Goal: Task Accomplishment & Management: Manage account settings

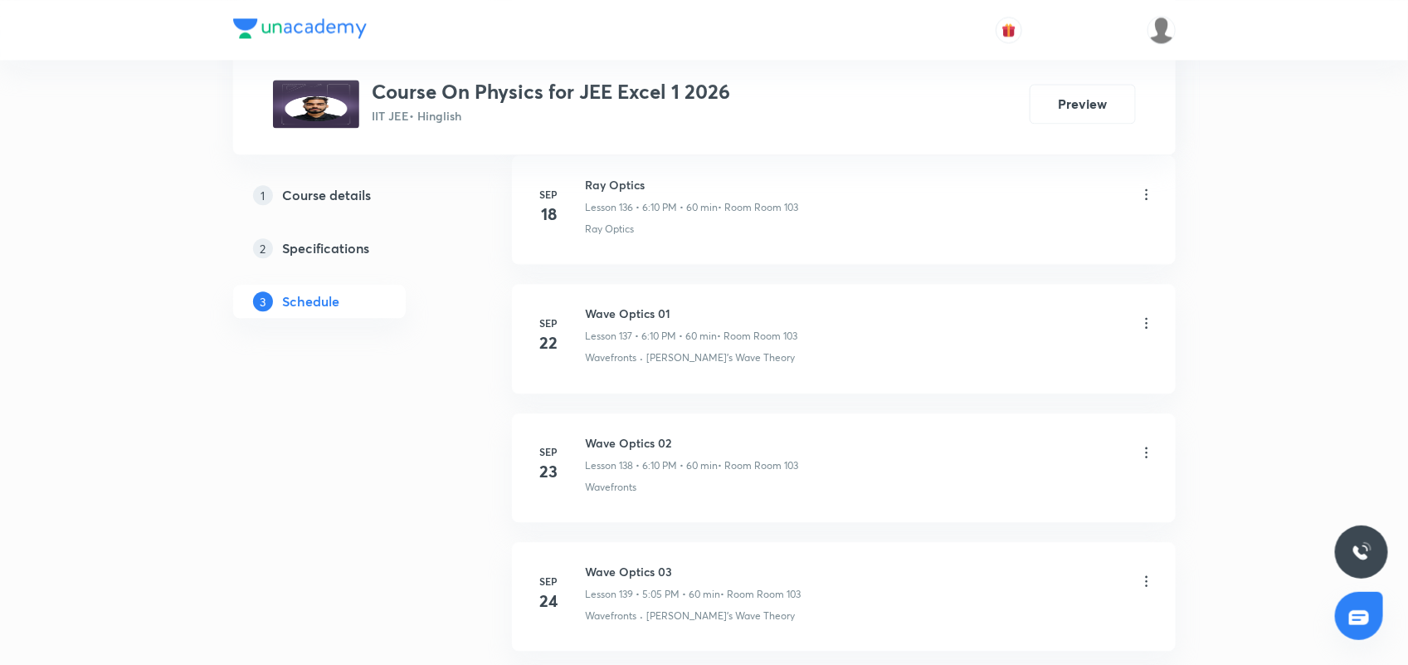
scroll to position [19237, 0]
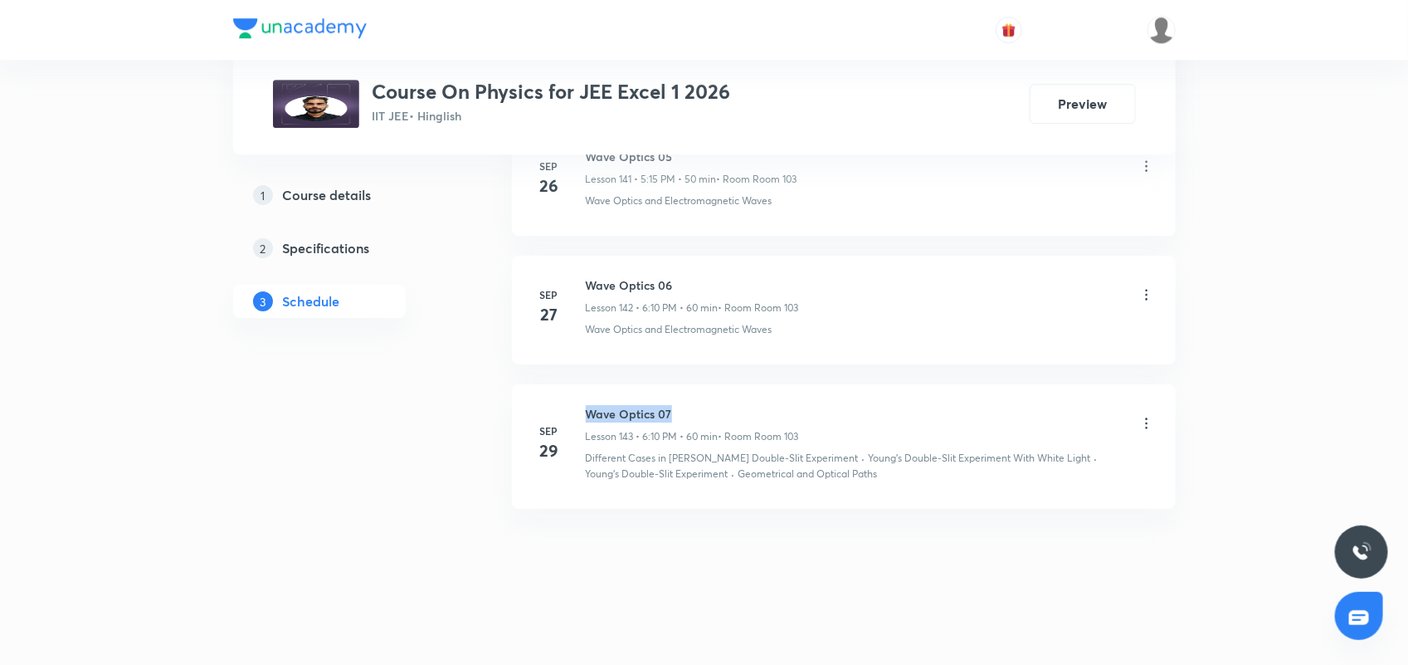
drag, startPoint x: 587, startPoint y: 413, endPoint x: 668, endPoint y: 413, distance: 81.3
click at [670, 413] on h6 "Wave Optics 07" at bounding box center [692, 413] width 213 height 17
copy h6 "Wave Optics 07"
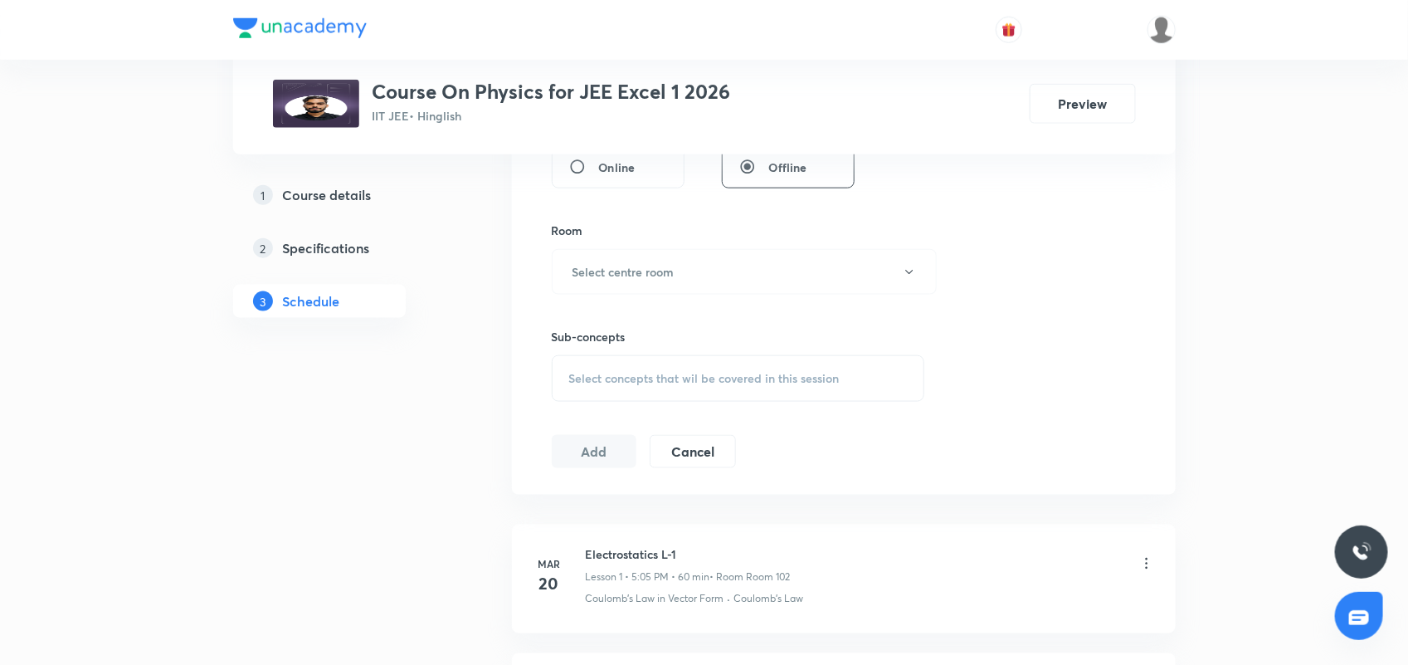
scroll to position [0, 0]
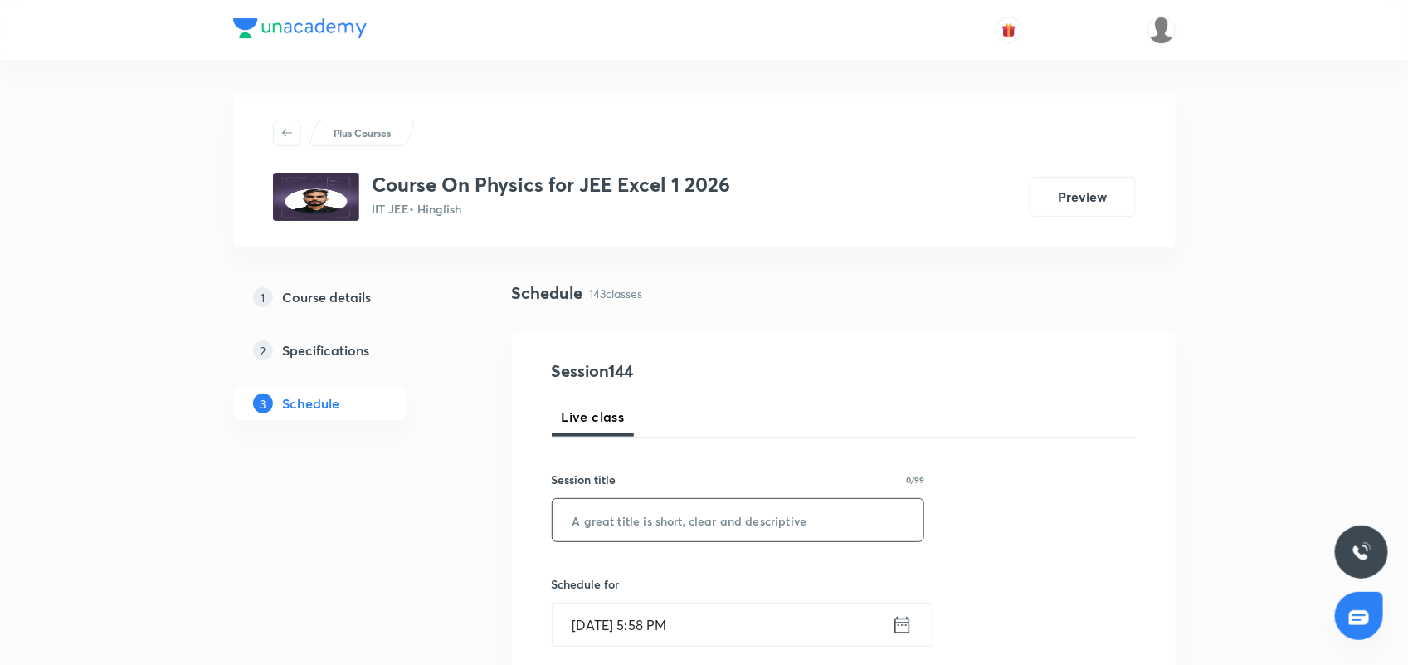
click at [598, 516] on input "text" at bounding box center [739, 520] width 372 height 42
paste input "Wave Optics 07"
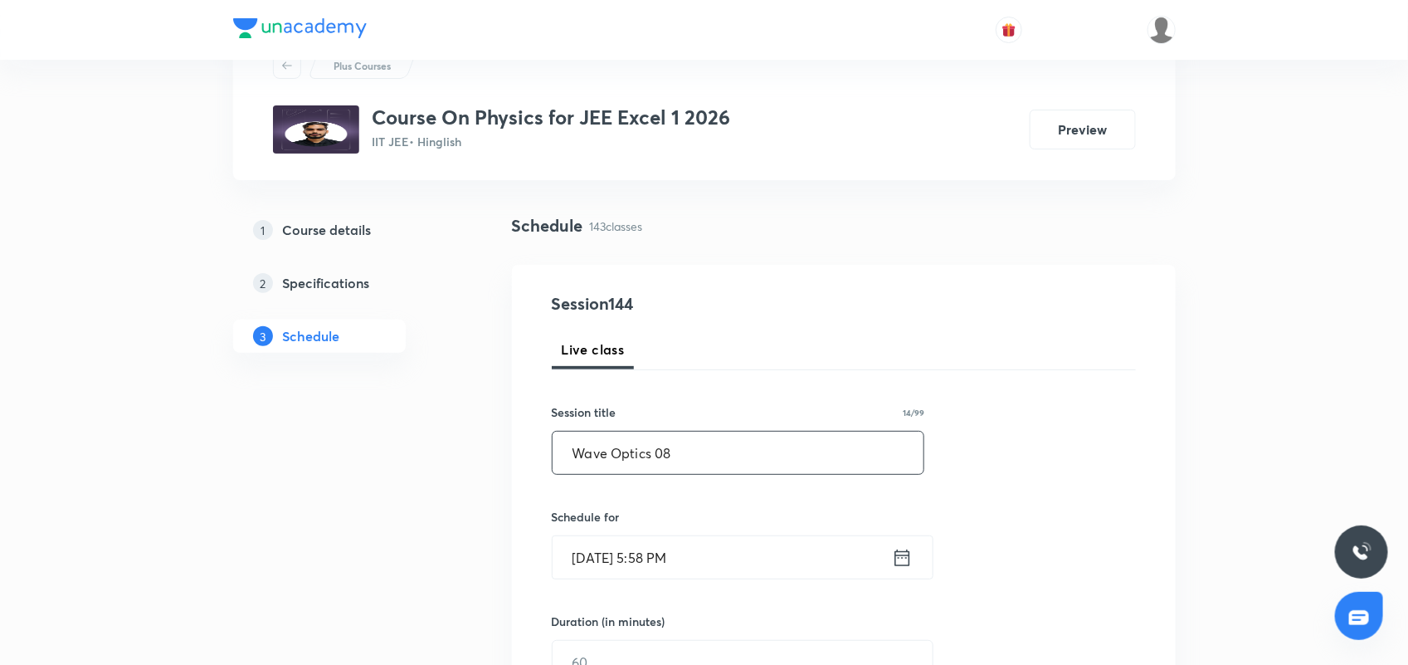
scroll to position [104, 0]
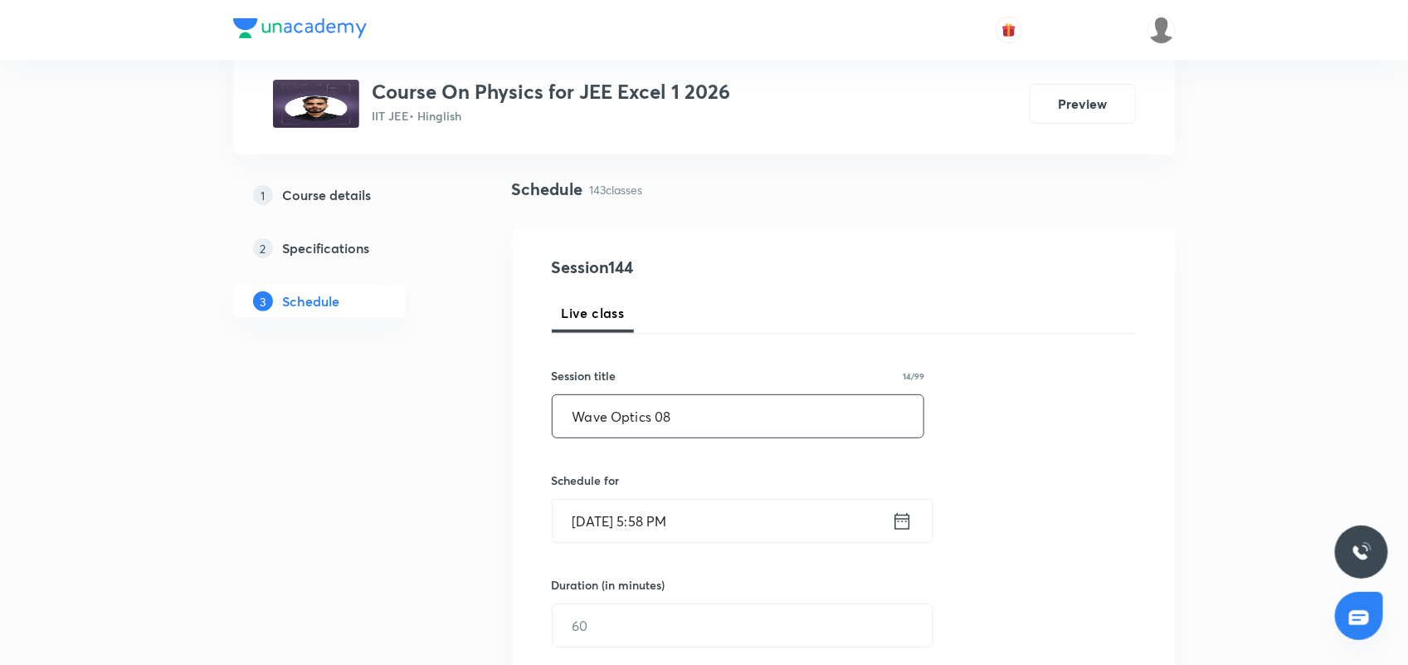
type input "Wave Optics 08"
click at [897, 519] on icon at bounding box center [901, 520] width 15 height 17
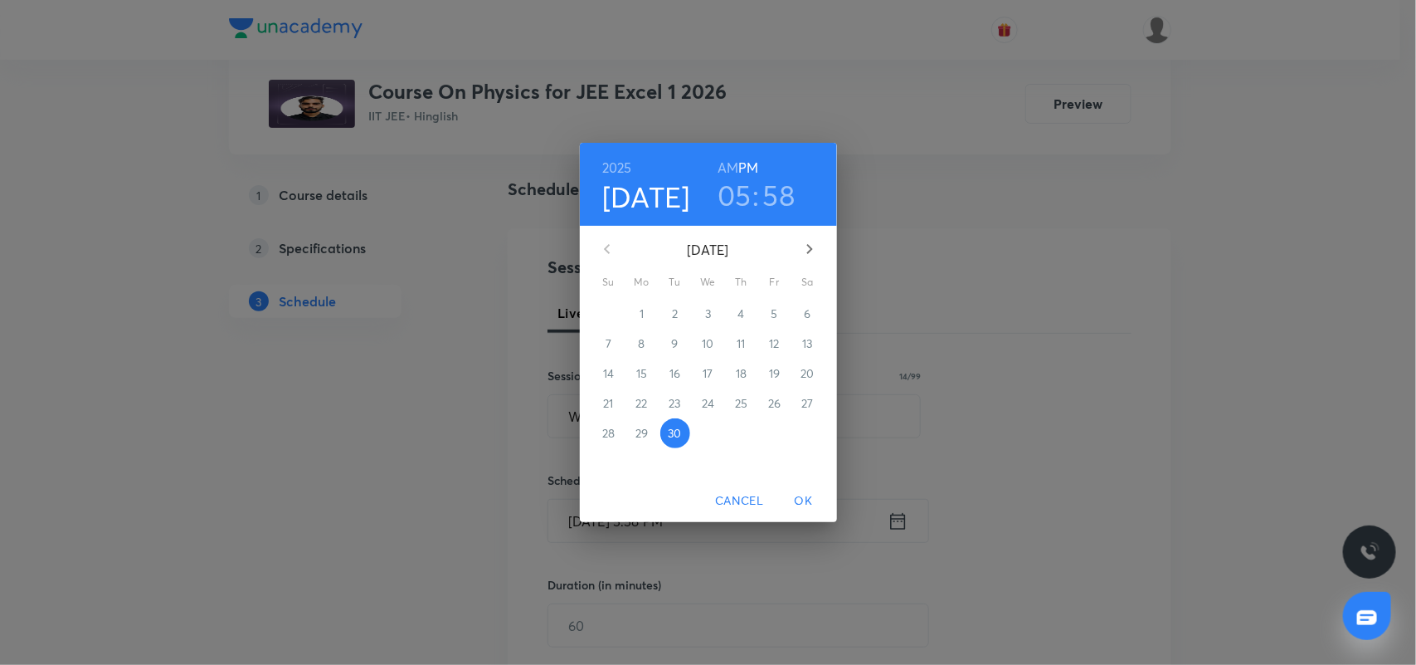
click at [777, 196] on h3 "58" at bounding box center [779, 195] width 32 height 35
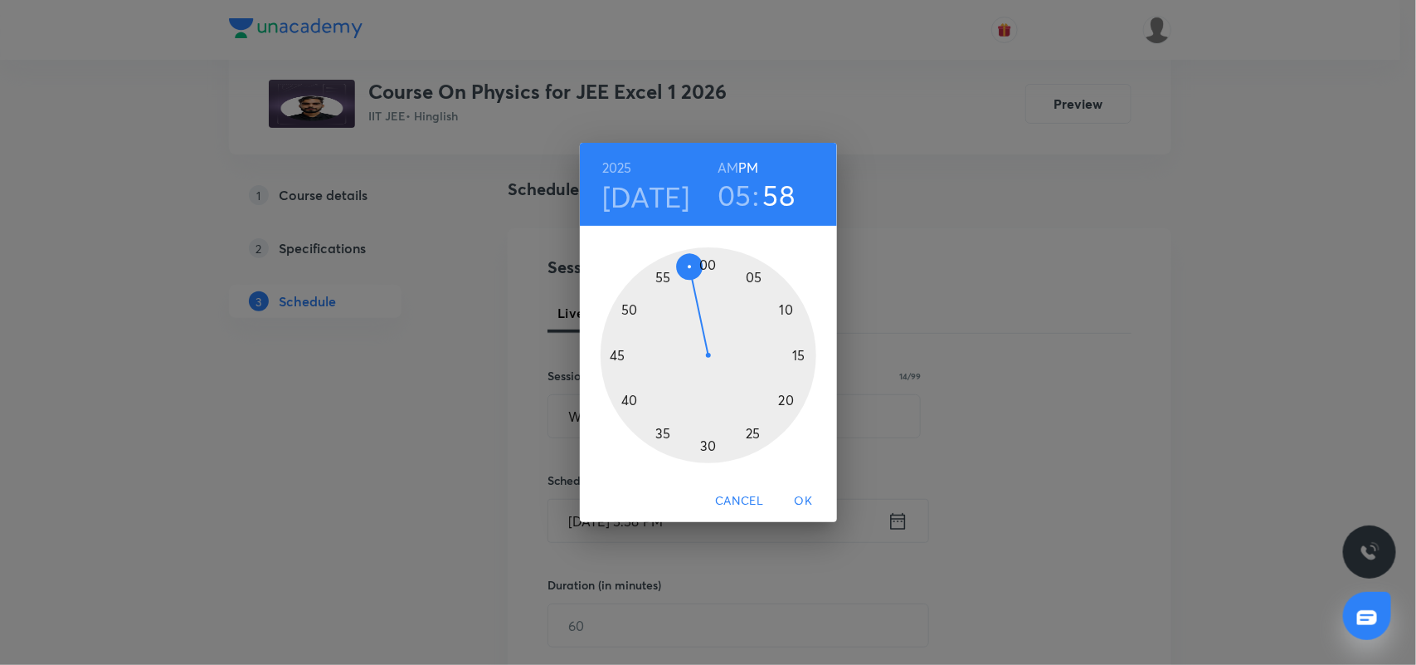
click at [785, 307] on div at bounding box center [709, 355] width 216 height 216
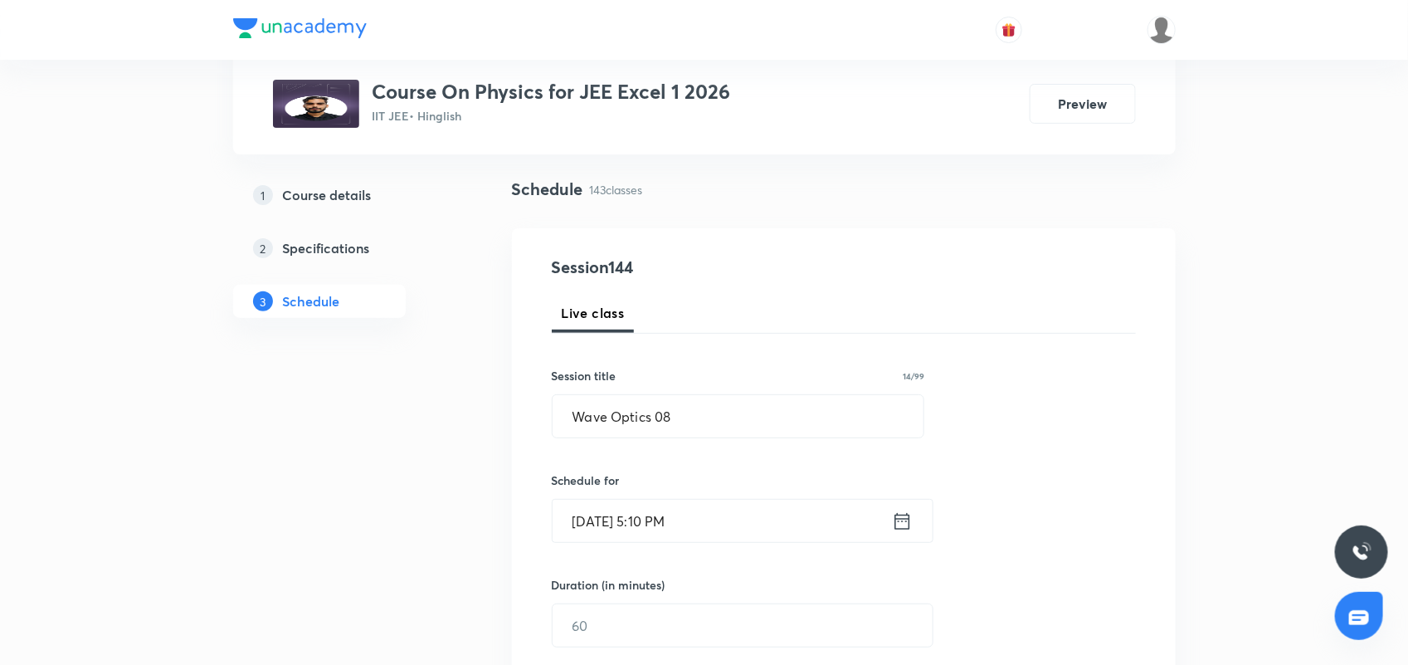
click at [900, 520] on icon at bounding box center [902, 520] width 21 height 23
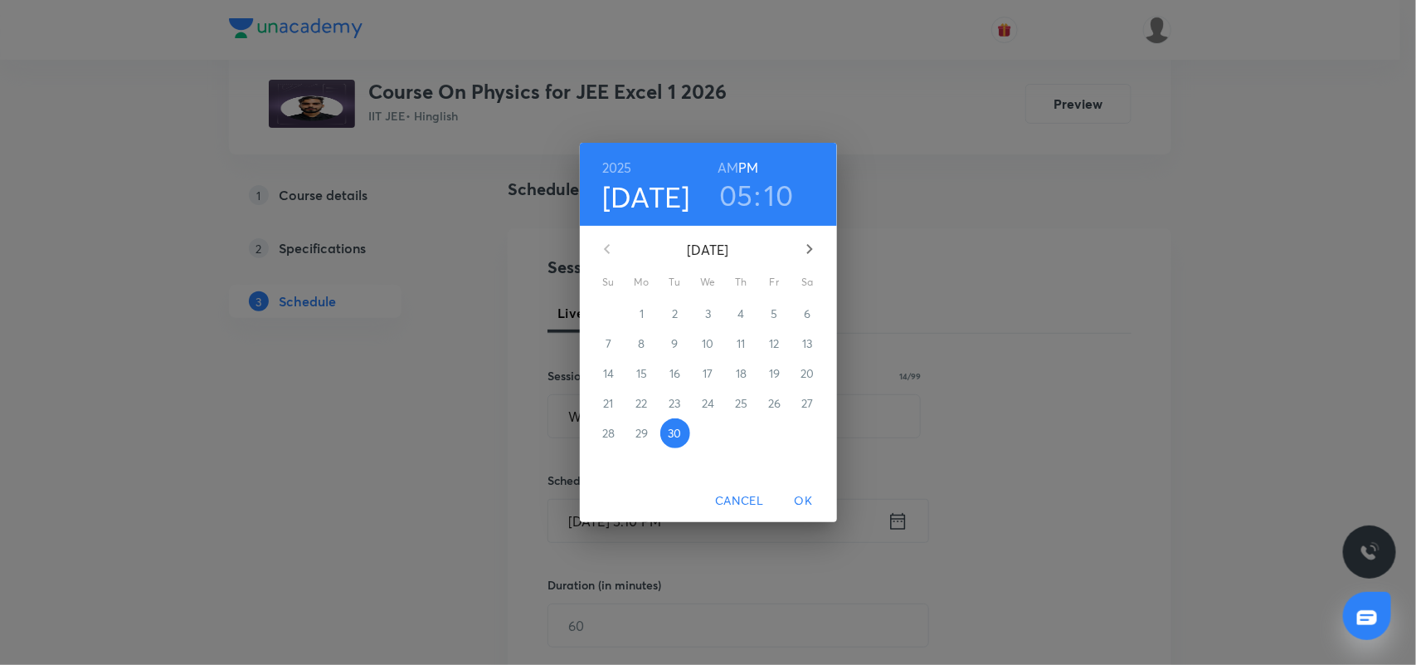
click at [739, 193] on h3 "05" at bounding box center [736, 195] width 34 height 35
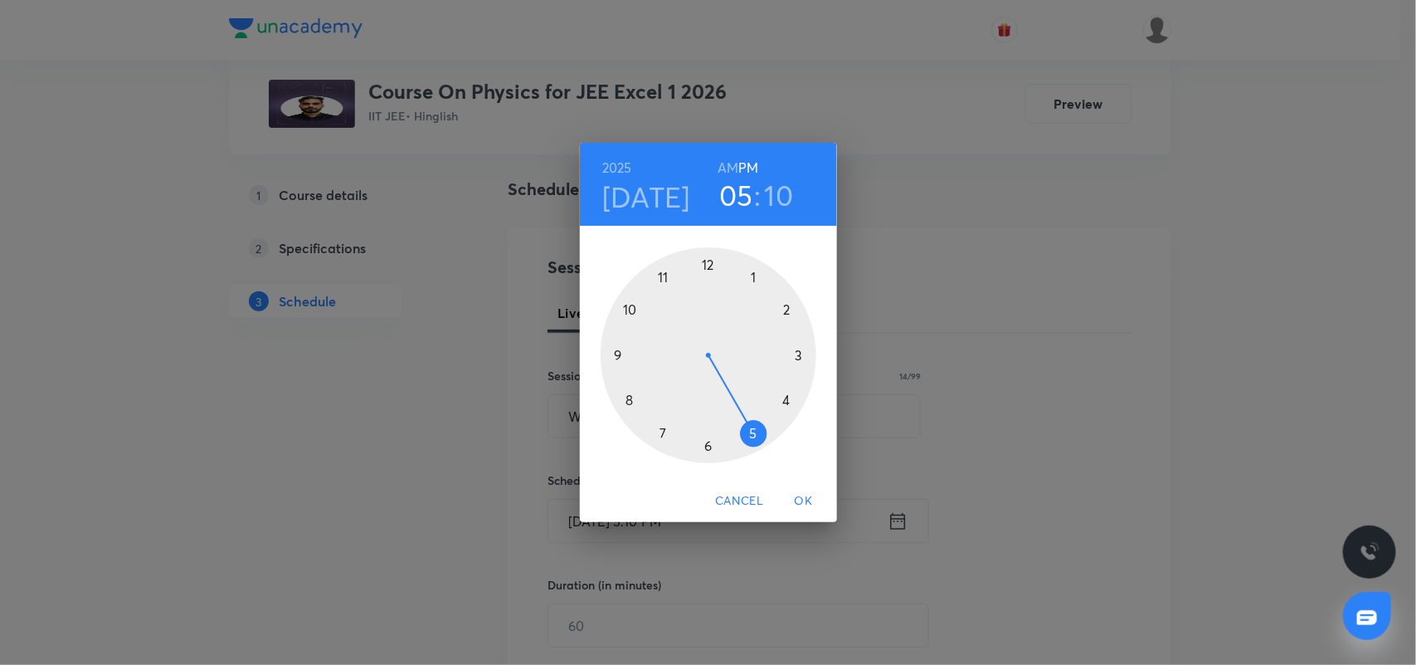
click at [707, 450] on div at bounding box center [709, 355] width 216 height 216
click at [799, 503] on span "OK" at bounding box center [804, 500] width 40 height 21
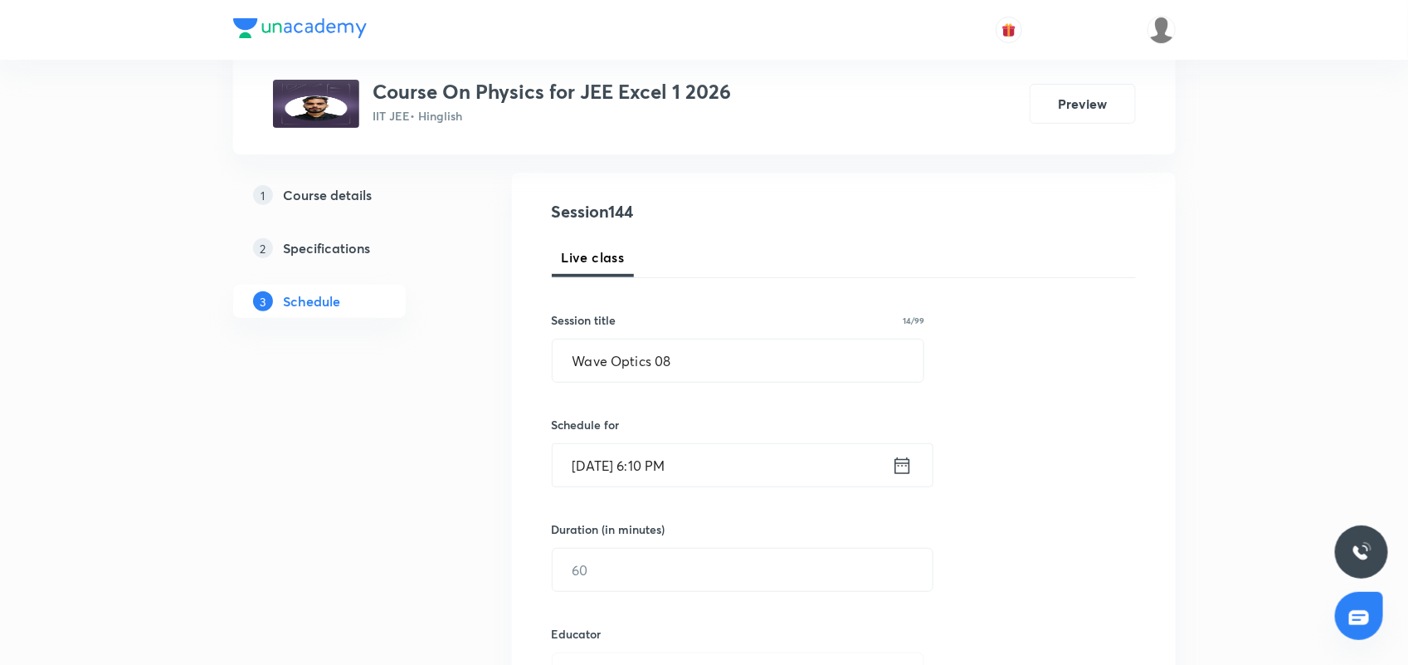
scroll to position [207, 0]
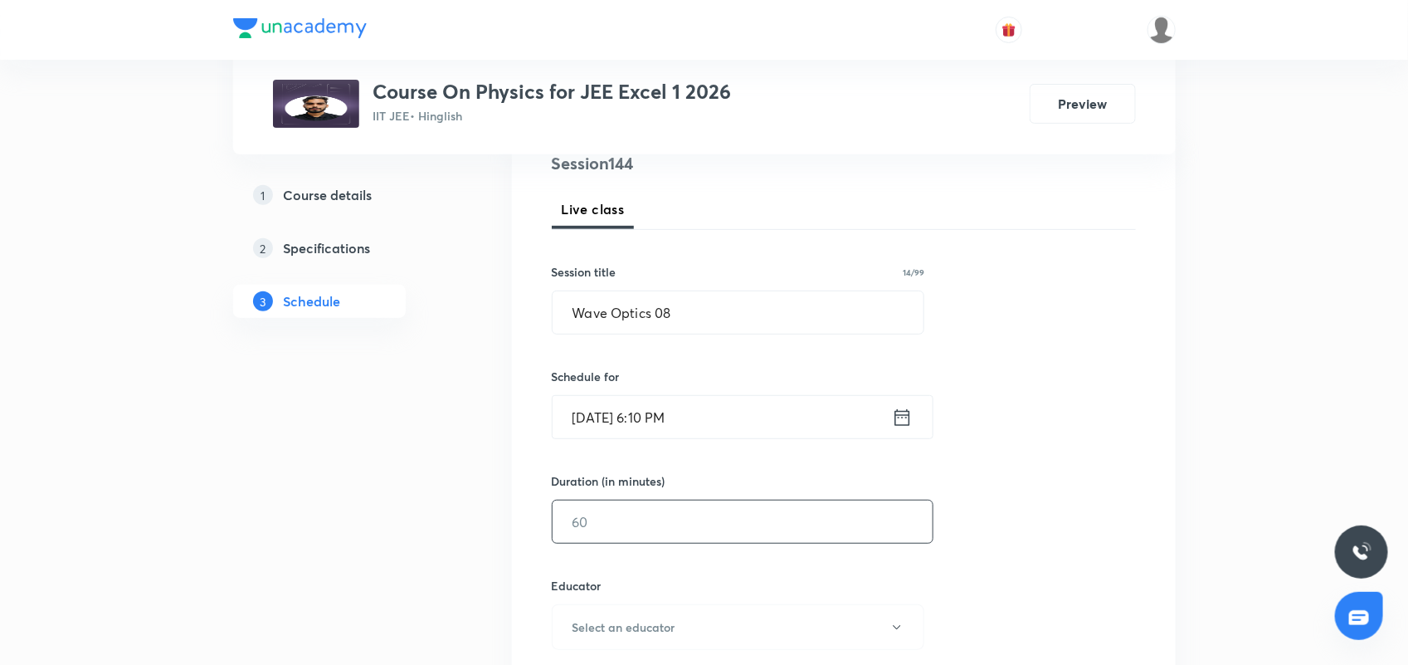
click at [635, 524] on input "text" at bounding box center [743, 521] width 380 height 42
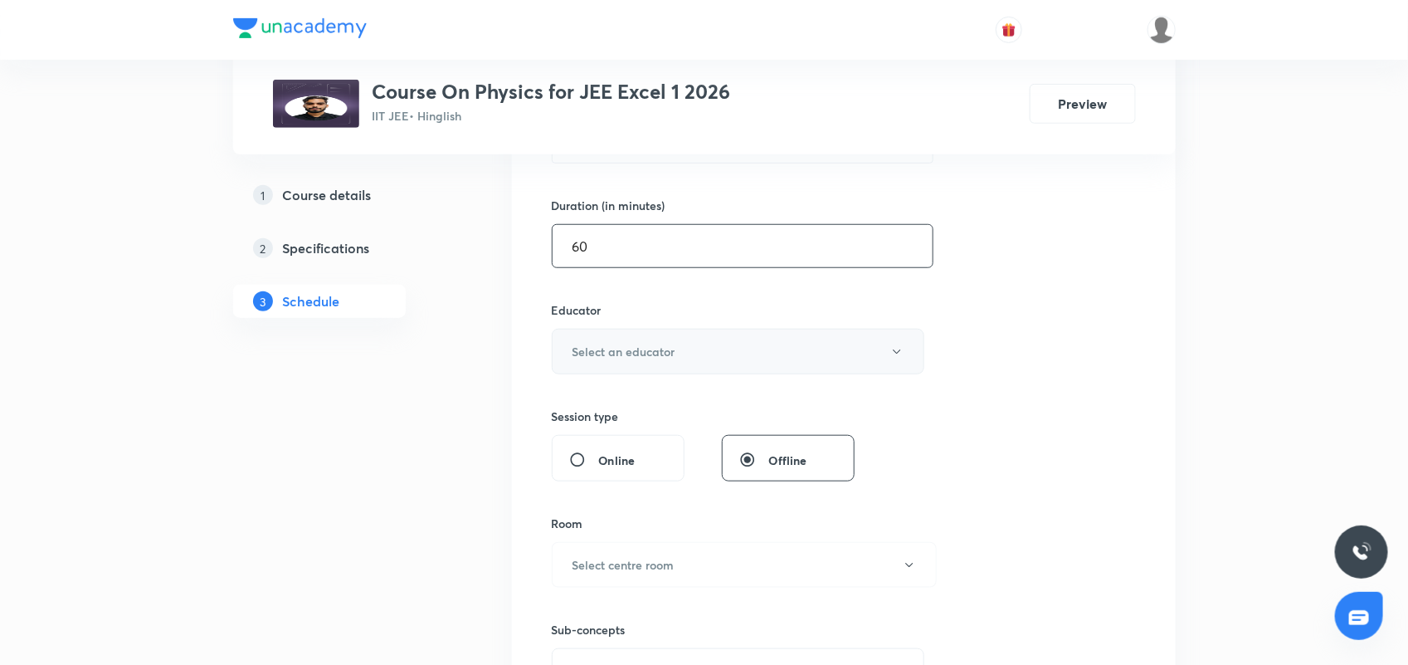
scroll to position [519, 0]
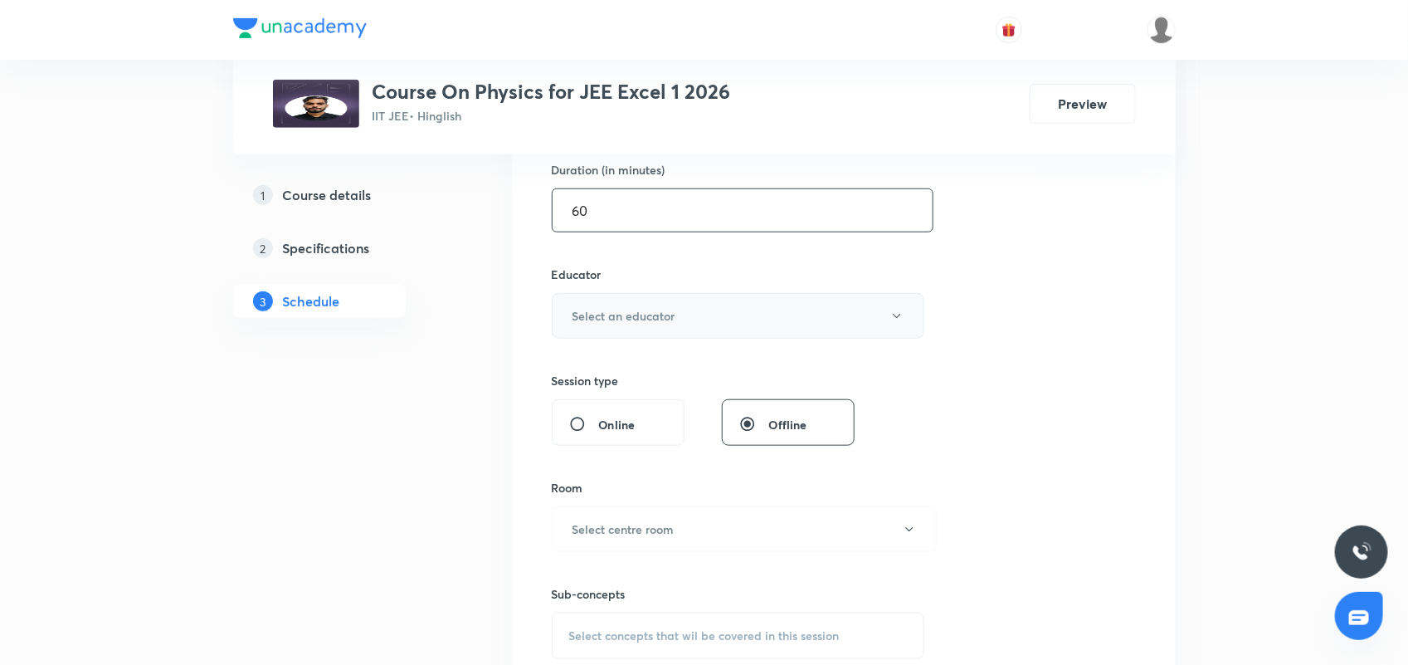
type input "60"
click at [650, 308] on h6 "Select an educator" at bounding box center [624, 315] width 103 height 17
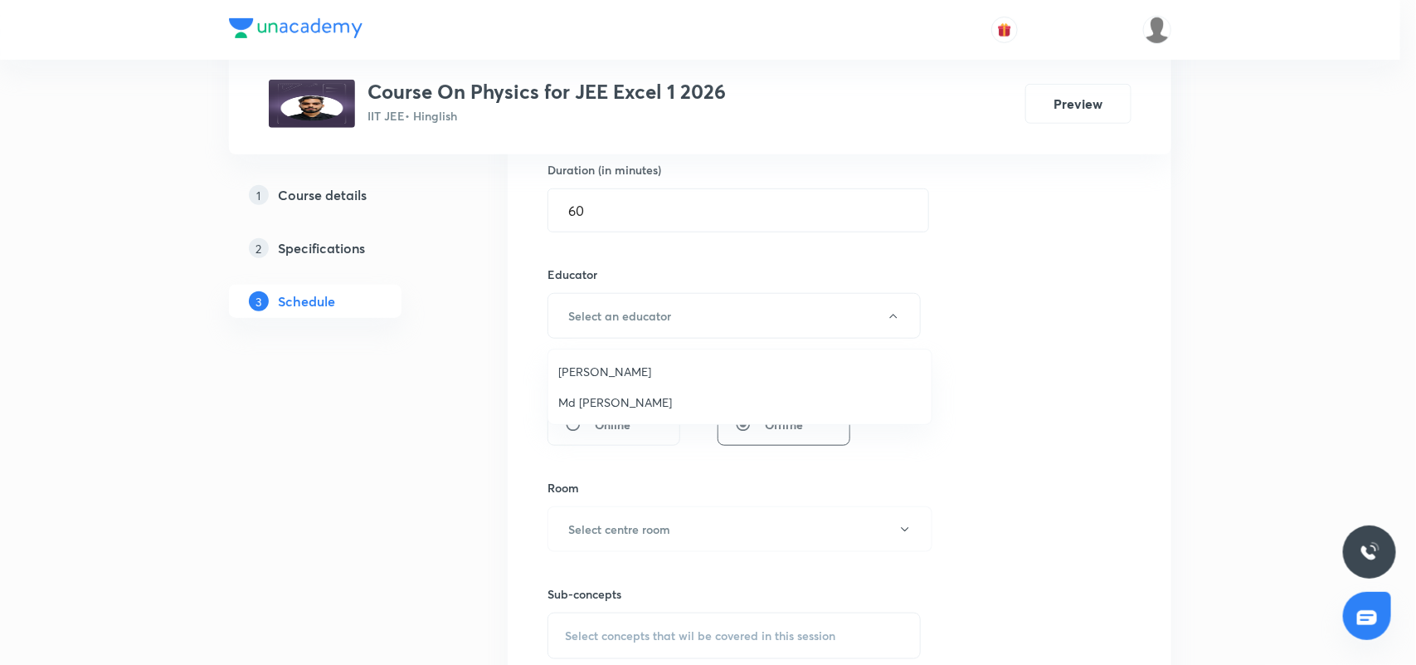
click at [591, 404] on span "Md [PERSON_NAME]" at bounding box center [739, 401] width 363 height 17
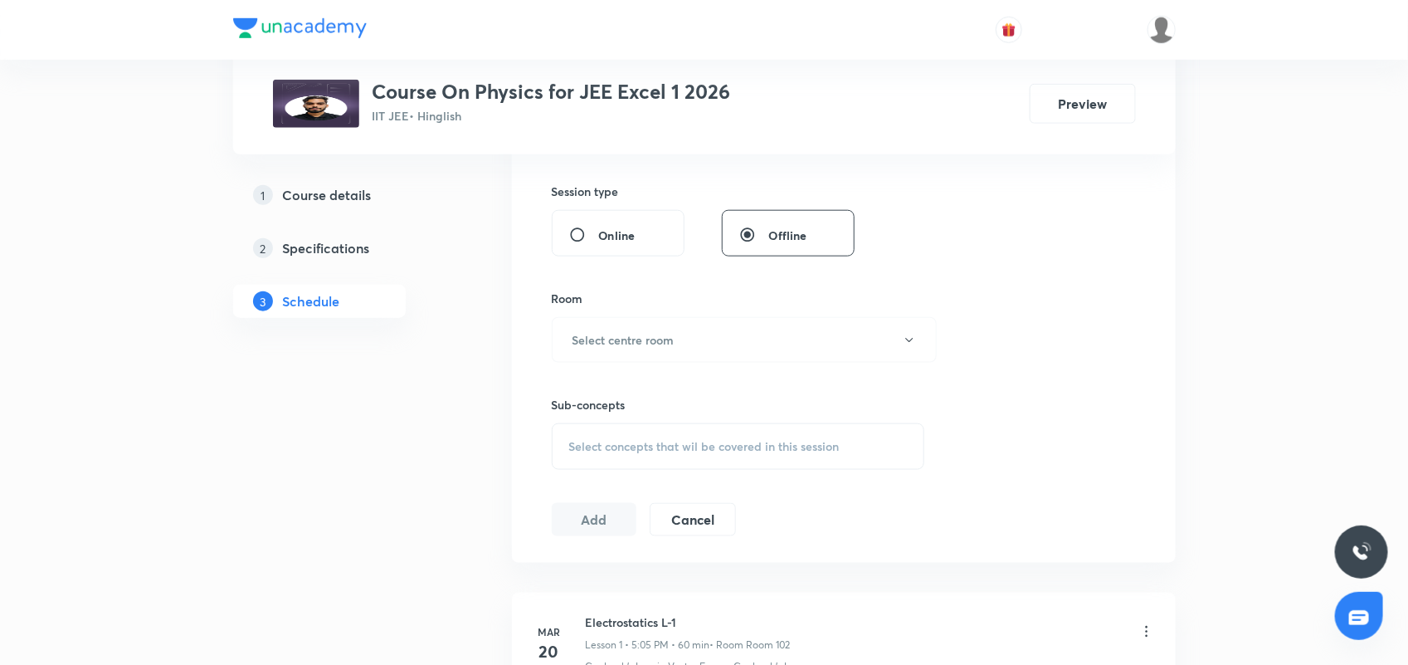
scroll to position [726, 0]
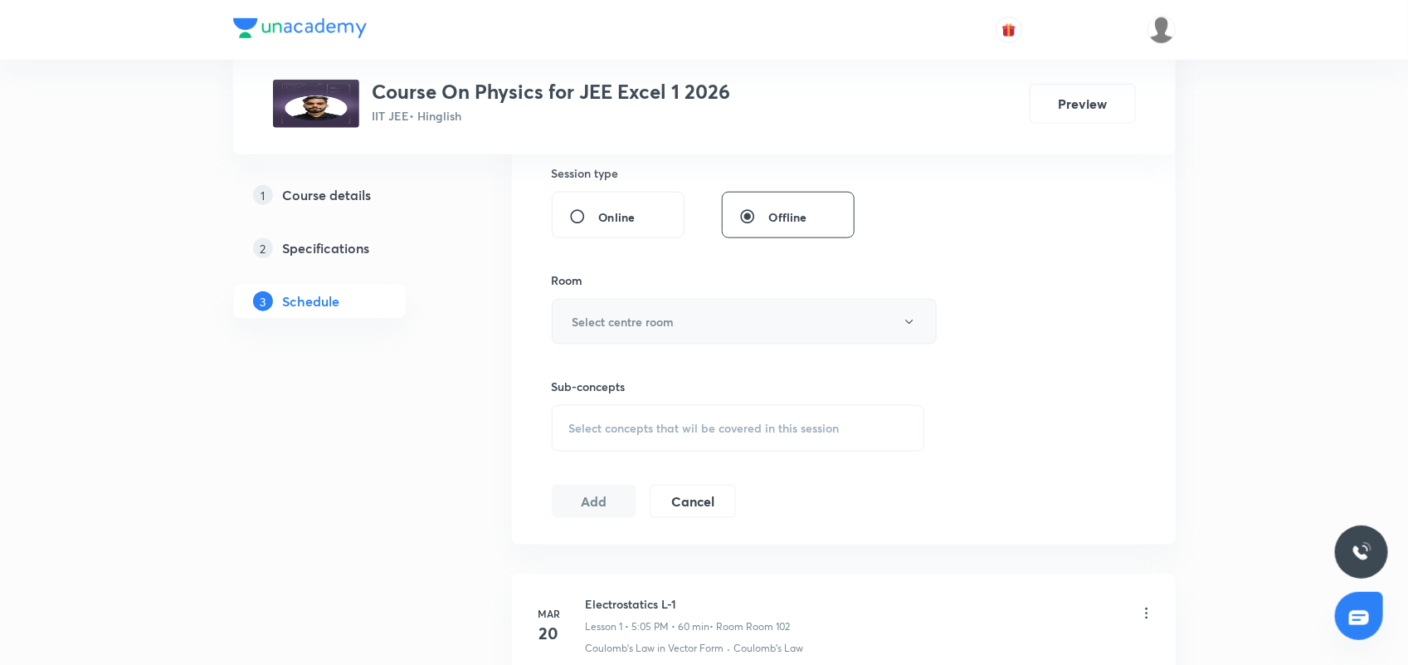
click at [603, 319] on h6 "Select centre room" at bounding box center [624, 321] width 102 height 17
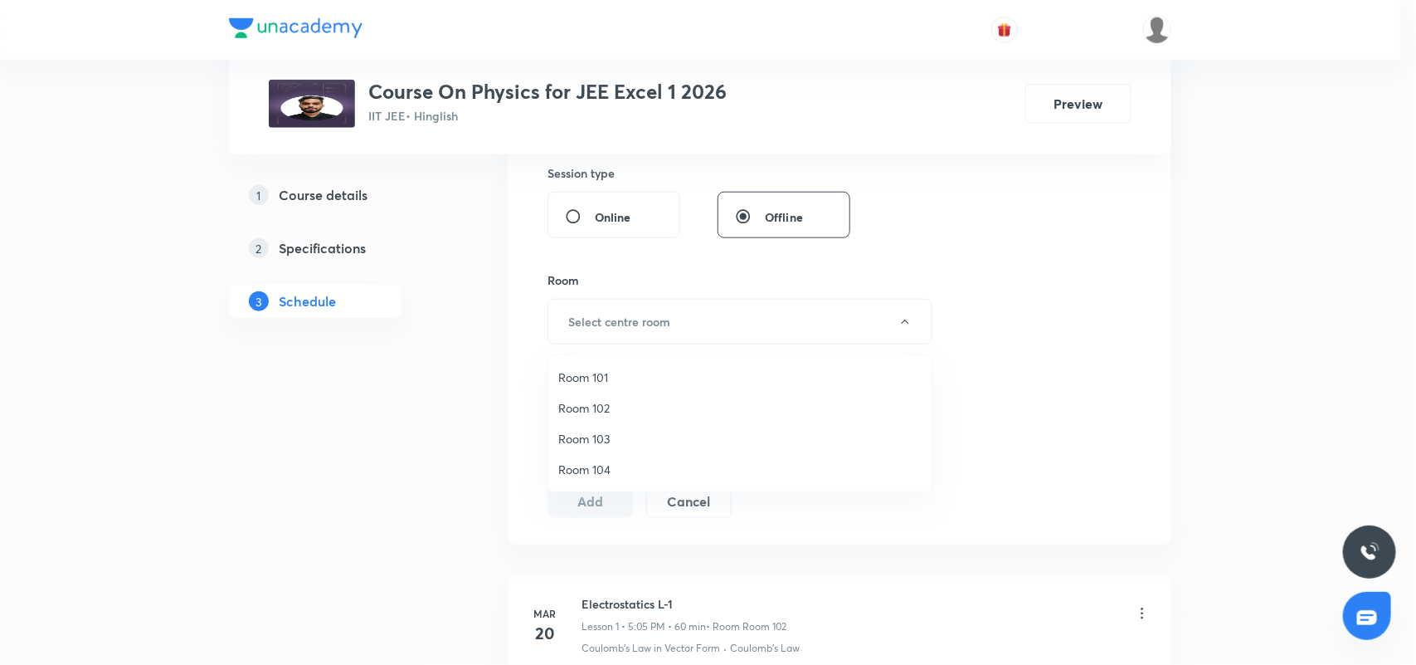
click at [591, 440] on span "Room 103" at bounding box center [739, 438] width 363 height 17
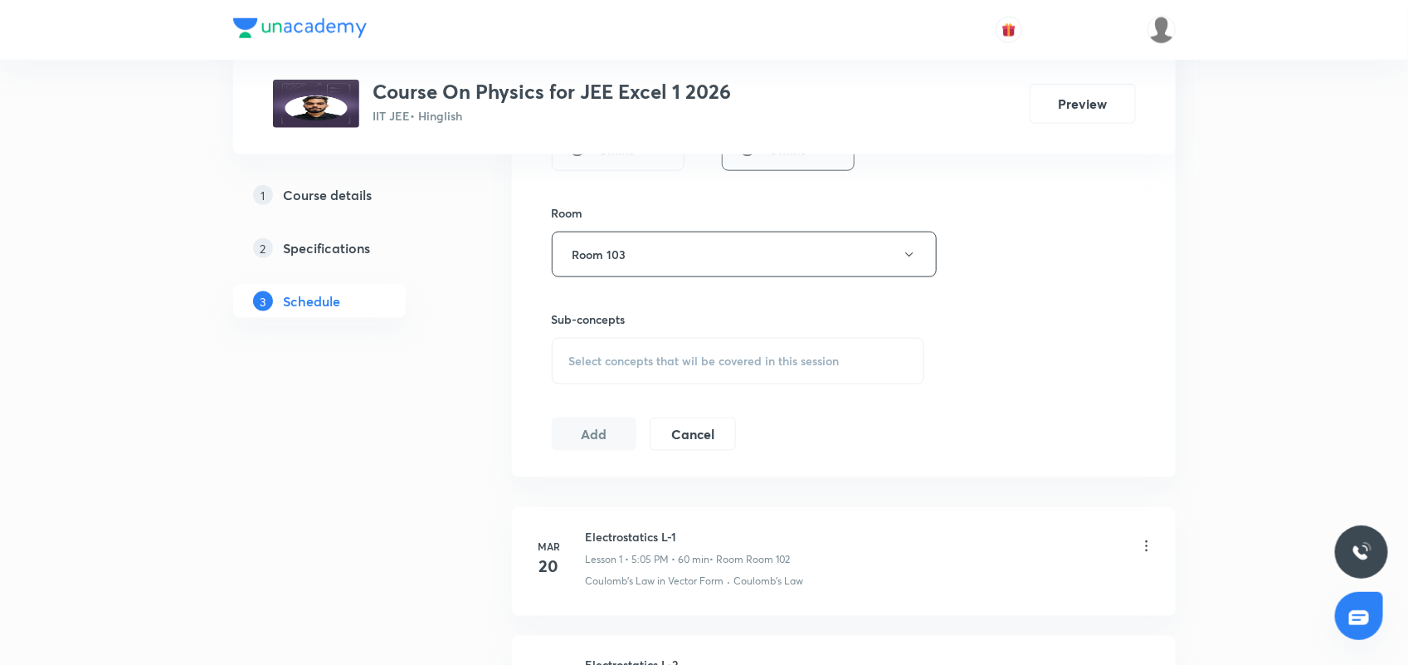
scroll to position [830, 0]
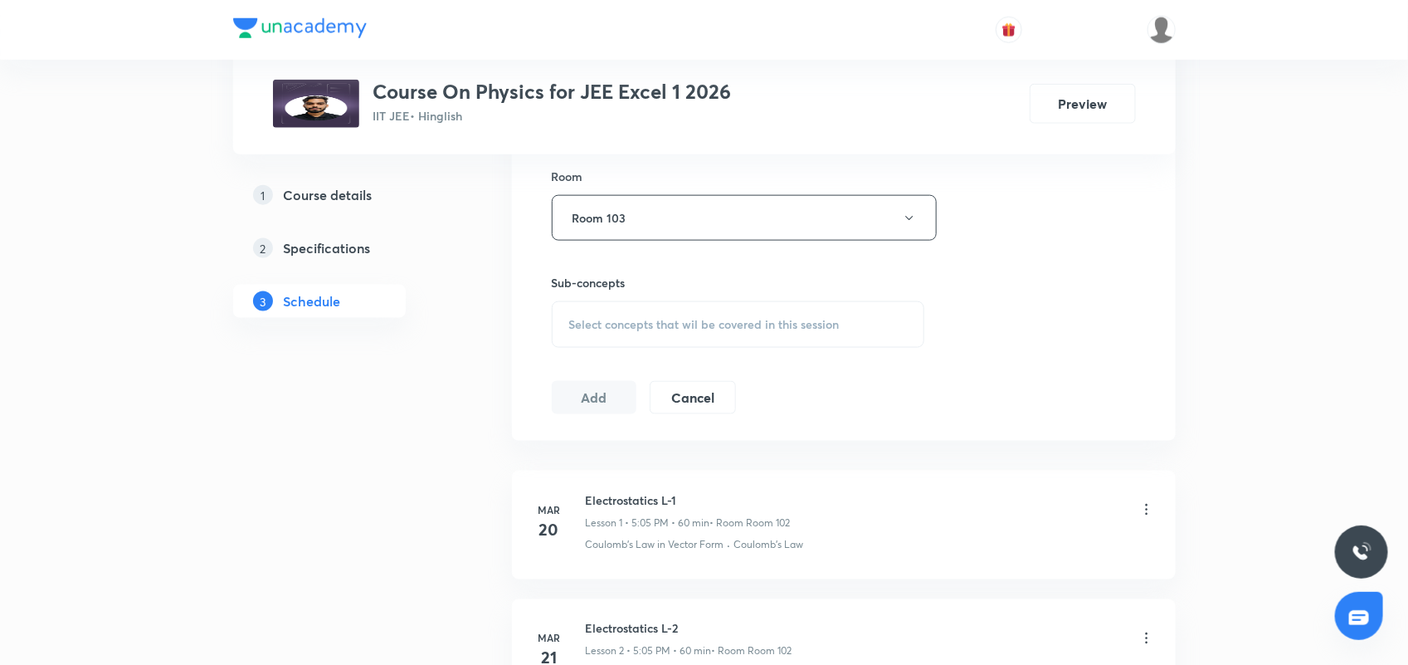
click at [596, 321] on span "Select concepts that wil be covered in this session" at bounding box center [704, 324] width 270 height 13
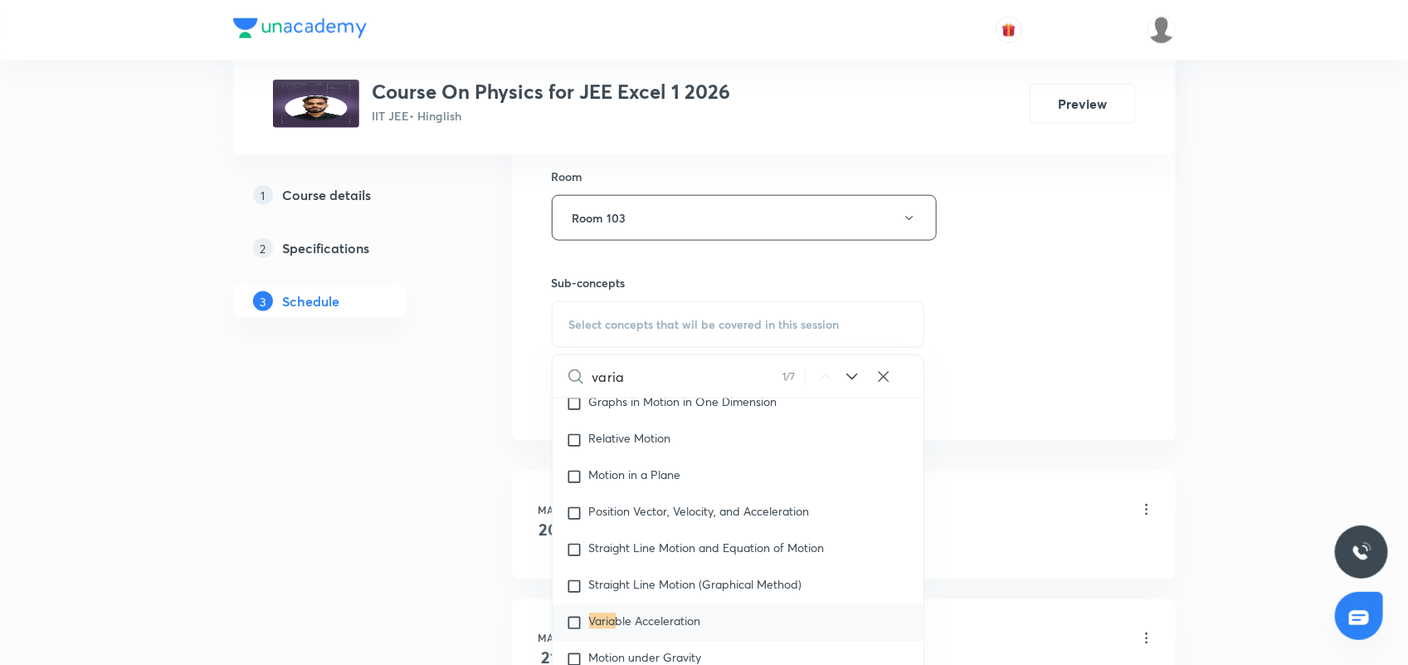
scroll to position [2272, 0]
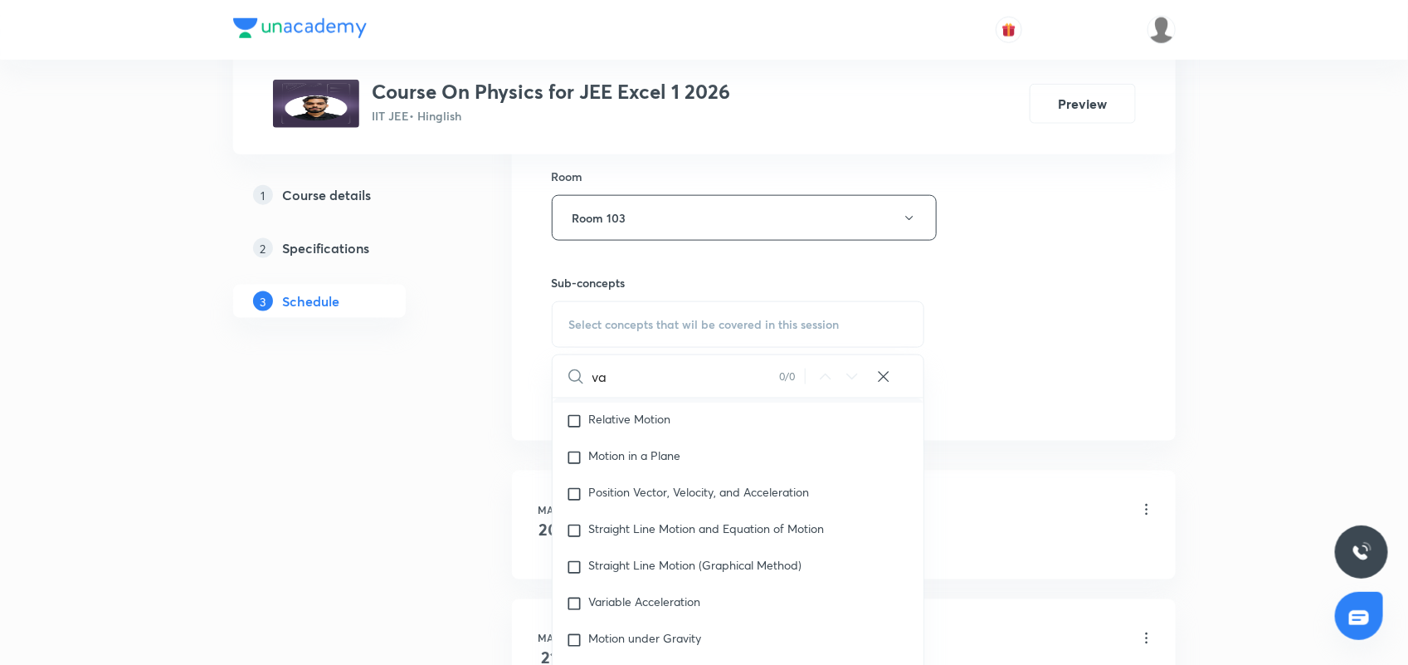
type input "v"
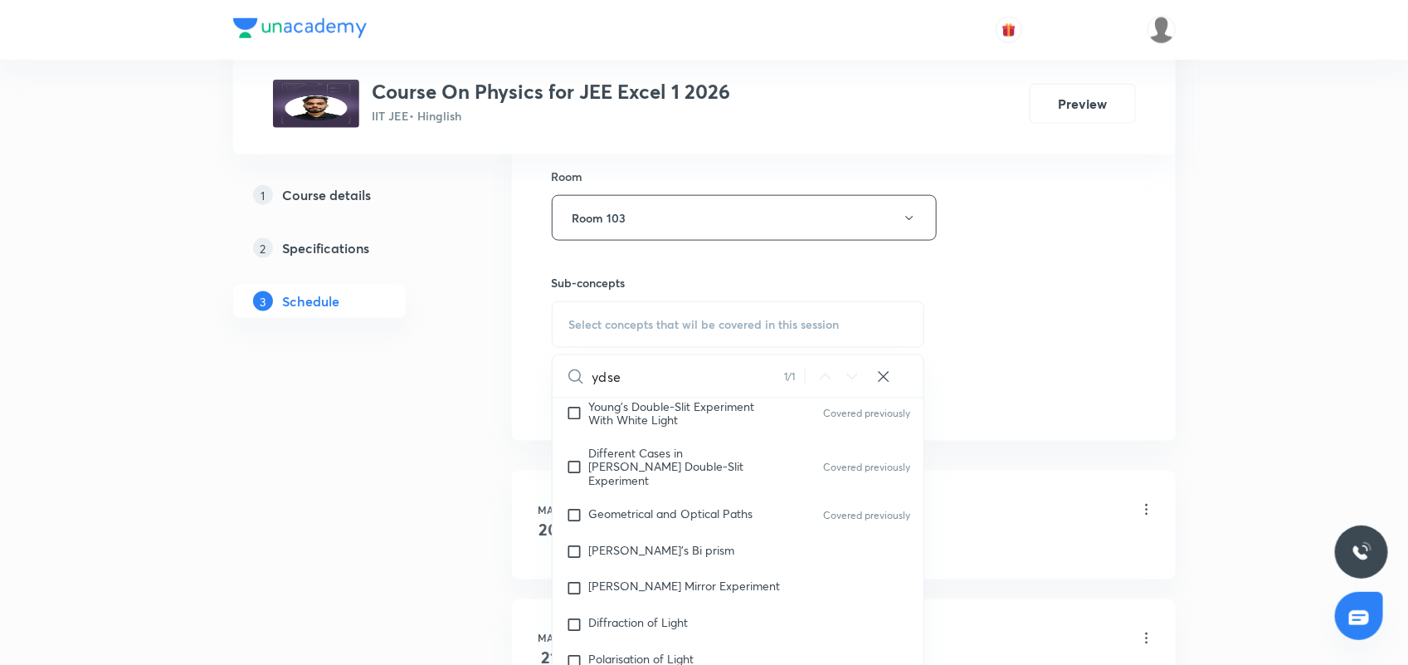
scroll to position [726, 0]
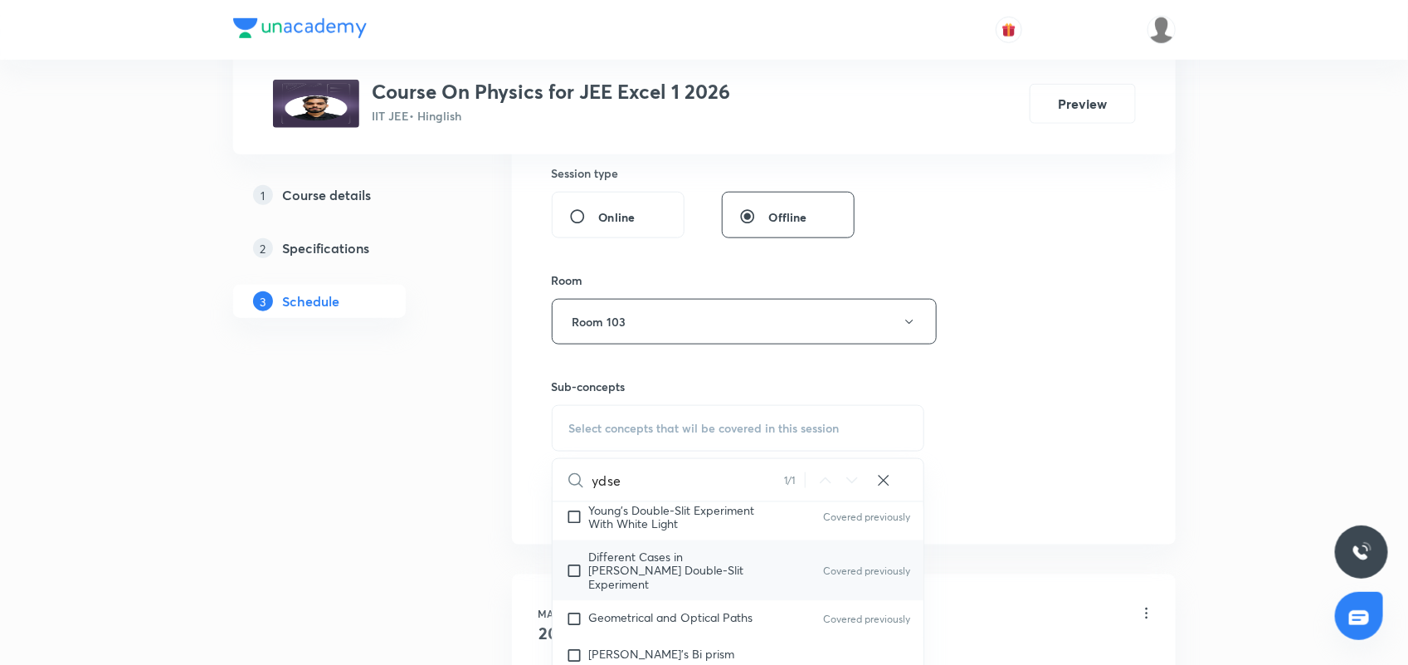
type input "ydse"
click at [575, 557] on input "checkbox" at bounding box center [577, 570] width 23 height 40
checkbox input "true"
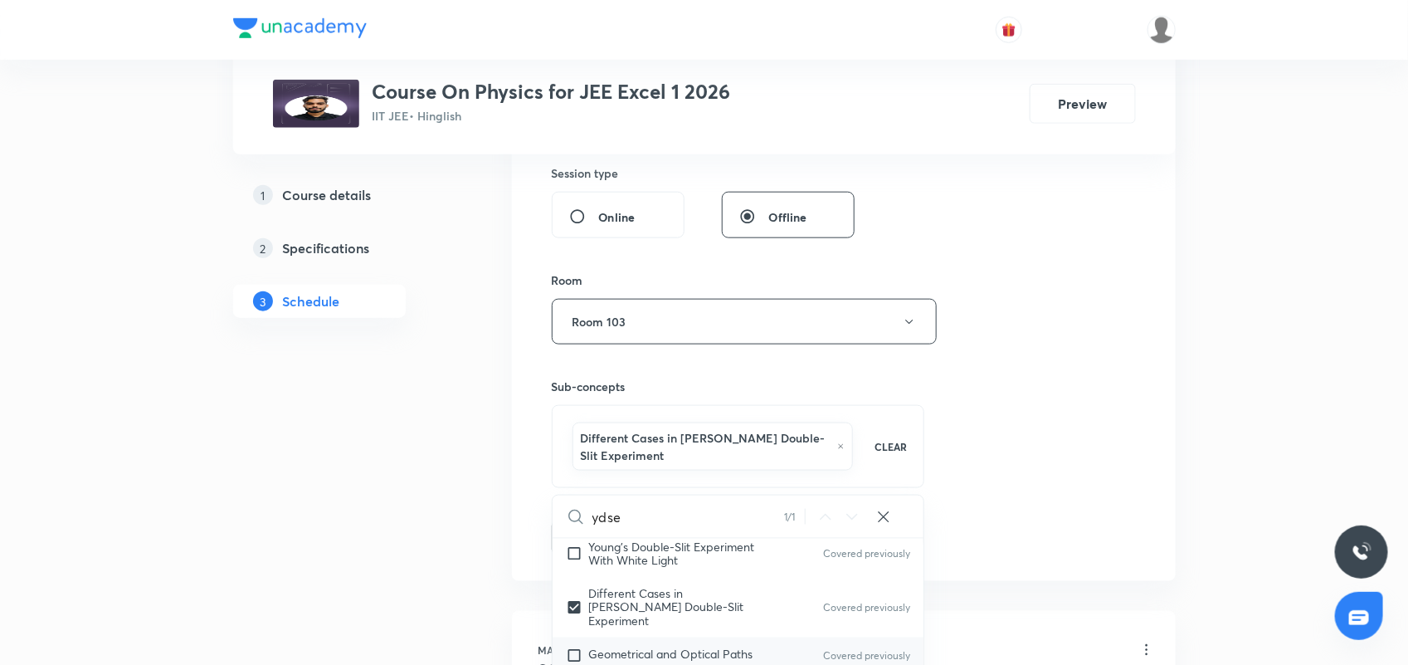
click at [573, 647] on input "checkbox" at bounding box center [577, 655] width 23 height 17
checkbox input "true"
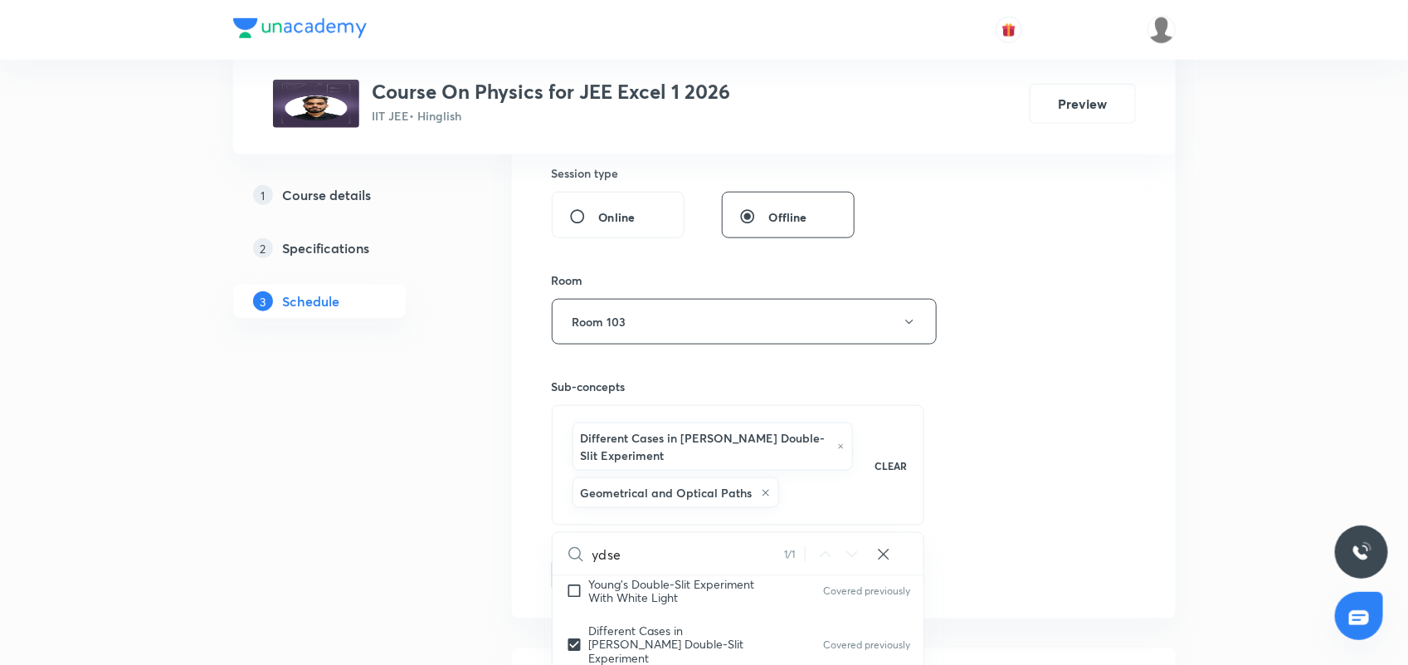
click at [993, 376] on div "Session 144 Live class Session title 14/99 Wave Optics 08 ​ Schedule for [DATE]…" at bounding box center [844, 111] width 584 height 959
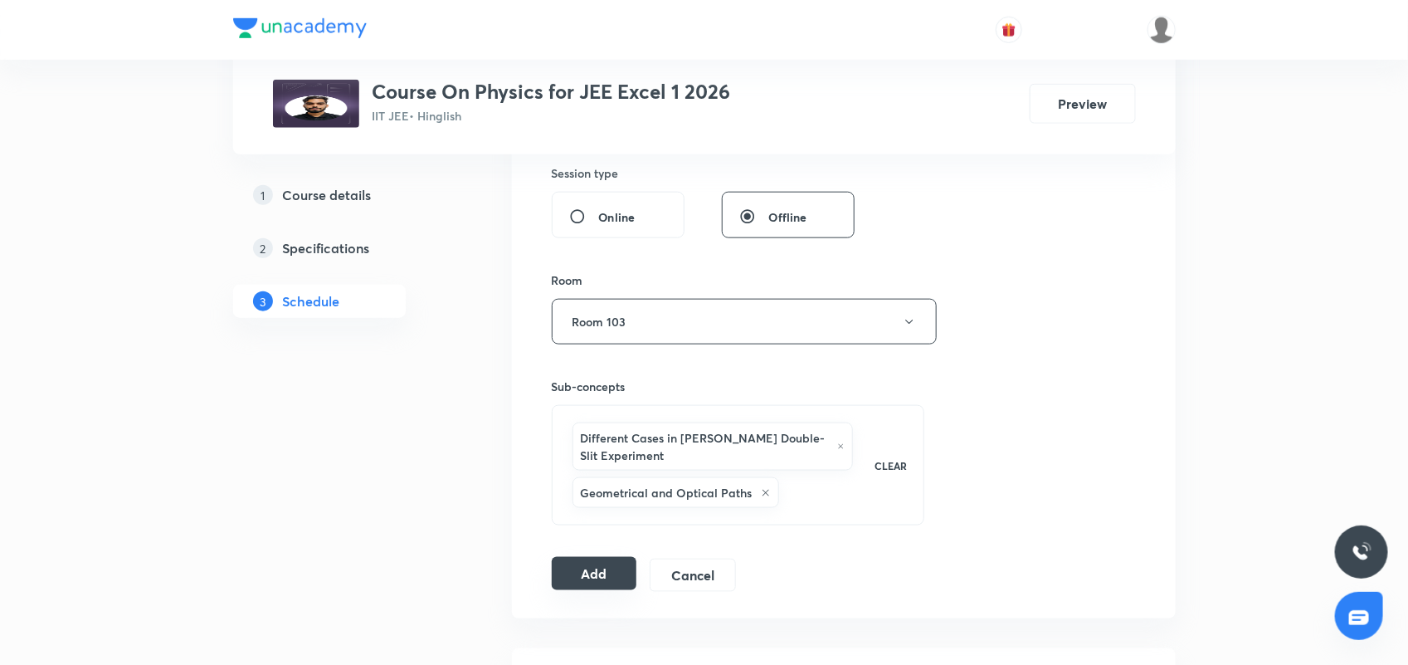
click at [587, 582] on button "Add" at bounding box center [594, 573] width 85 height 33
